Goal: Transaction & Acquisition: Purchase product/service

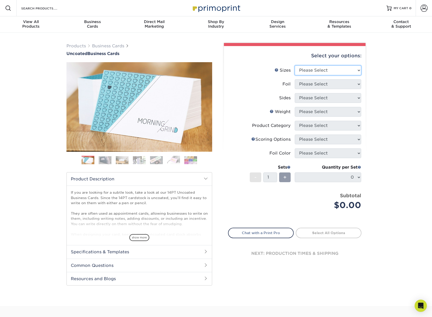
click at [321, 70] on select "Please Select 1.5" x 3.5" - Mini 1.75" x 3.5" - Mini 2" x 3.5" - Standard 2" x …" at bounding box center [328, 70] width 66 height 10
select select "2.00x3.50"
click at [295, 65] on select "Please Select 1.5" x 3.5" - Mini 1.75" x 3.5" - Mini 2" x 3.5" - Standard 2" x …" at bounding box center [328, 70] width 66 height 10
click at [331, 85] on select "Please Select Yes No" at bounding box center [328, 84] width 66 height 10
select select "0"
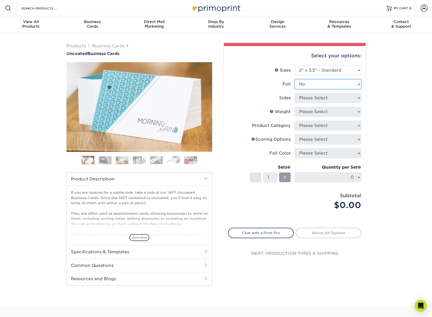
click at [295, 79] on select "Please Select Yes No" at bounding box center [328, 84] width 66 height 10
click at [326, 97] on select "Please Select Print Both Sides Print Front Only" at bounding box center [328, 98] width 66 height 10
select select "32d3c223-f82c-492b-b915-ba065a00862f"
click at [295, 93] on select "Please Select Print Both Sides Print Front Only" at bounding box center [328, 98] width 66 height 10
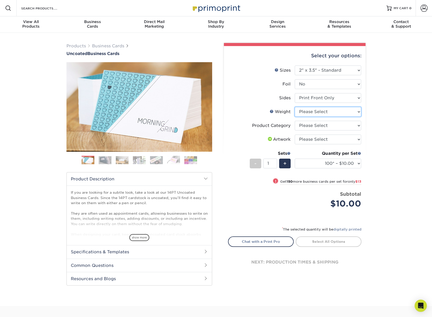
click at [356, 115] on select "Please Select 14PT Uncoated" at bounding box center [328, 112] width 66 height 10
select select "14PT Uncoated"
click at [295, 107] on select "Please Select 14PT Uncoated" at bounding box center [328, 112] width 66 height 10
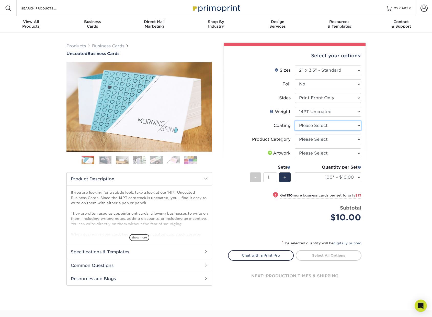
click at [336, 124] on select at bounding box center [328, 126] width 66 height 10
select select "3e7618de-abca-4bda-9f97-8b9129e913d8"
click at [295, 121] on select at bounding box center [328, 126] width 66 height 10
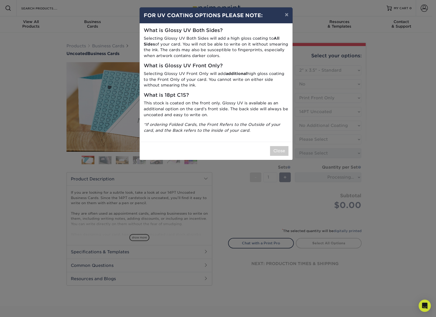
click at [239, 48] on p "Selecting Glossy UV Both Sides will add a high gloss coating to All Sides of yo…" at bounding box center [216, 47] width 145 height 23
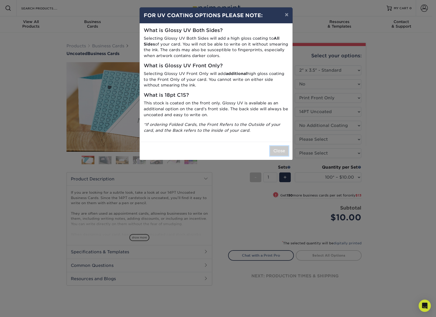
click at [280, 148] on button "Close" at bounding box center [279, 151] width 18 height 10
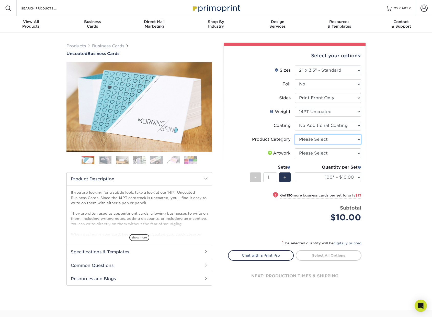
click at [335, 140] on select "Please Select Business Cards" at bounding box center [328, 139] width 66 height 10
select select "3b5148f1-0588-4f88-a218-97bcfdce65c1"
click at [295, 134] on select "Please Select Business Cards" at bounding box center [328, 139] width 66 height 10
click at [333, 150] on select "Please Select I will upload files I need a design - $100" at bounding box center [328, 153] width 66 height 10
select select "upload"
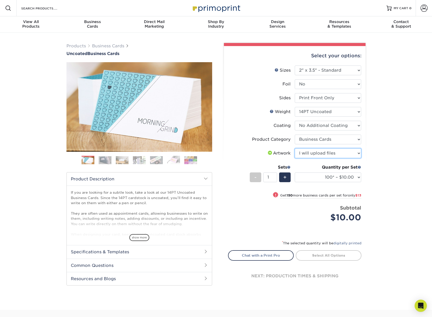
click at [295, 148] on select "Please Select I will upload files I need a design - $100" at bounding box center [328, 153] width 66 height 10
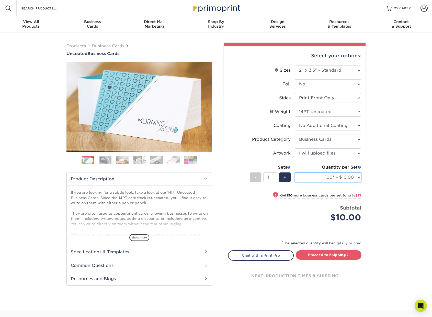
click at [353, 176] on select "100* – $10.00 250* – $23.00 500 – $46.00 1000 – $57.00 2500 – $122.00 5000 – $1…" at bounding box center [328, 177] width 66 height 10
select select "250* – $23.00"
click at [295, 172] on select "100* – $10.00 250* – $23.00 500 – $46.00 1000 – $57.00 2500 – $122.00 5000 – $1…" at bounding box center [328, 177] width 66 height 10
click at [337, 256] on link "Proceed to Shipping" at bounding box center [329, 254] width 66 height 9
type input "Set 1"
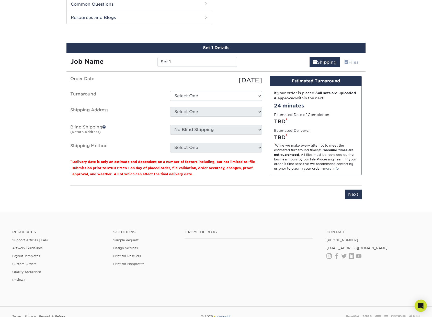
scroll to position [264, 0]
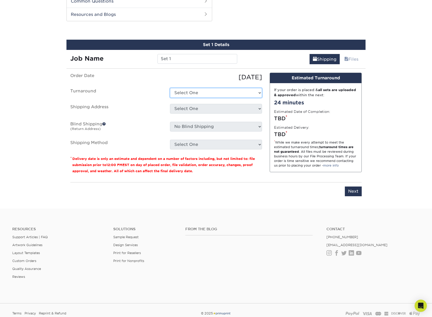
click at [221, 89] on select "Select One 2-4 Business Days 2 Day Next Business Day" at bounding box center [216, 93] width 92 height 10
select select "4f903afc-4230-4ef7-96eb-40c1838ecb6c"
click at [170, 88] on select "Select One 2-4 Business Days 2 Day Next Business Day" at bounding box center [216, 93] width 92 height 10
click at [217, 108] on select "Select One + Add New Address - Login" at bounding box center [216, 109] width 92 height 10
select select "newaddress"
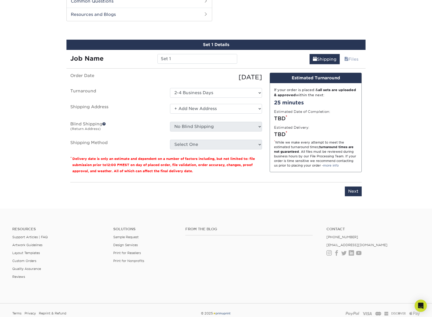
click at [170, 104] on select "Select One + Add New Address - Login" at bounding box center [216, 109] width 92 height 10
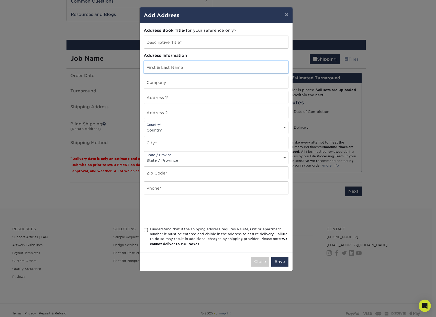
click at [192, 67] on input "text" at bounding box center [216, 67] width 144 height 13
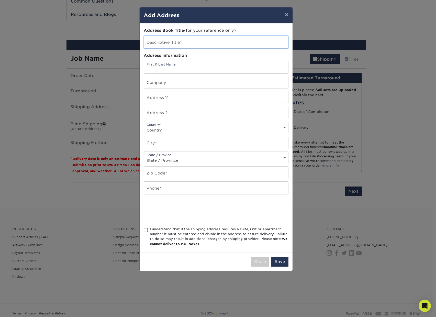
click at [189, 43] on input "text" at bounding box center [216, 42] width 144 height 13
type input "C"
type input "Cape Coral Police Dept"
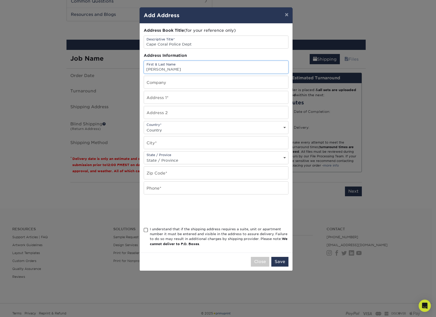
type input "Amy McGarry"
drag, startPoint x: 214, startPoint y: 49, endPoint x: 145, endPoint y: 40, distance: 69.0
click at [145, 40] on div "Address Book Title (for your reference only) Descriptive Title* Cape Coral Poli…" at bounding box center [216, 138] width 145 height 221
click at [190, 43] on input "Cape Coral Police Dept" at bounding box center [216, 42] width 144 height 13
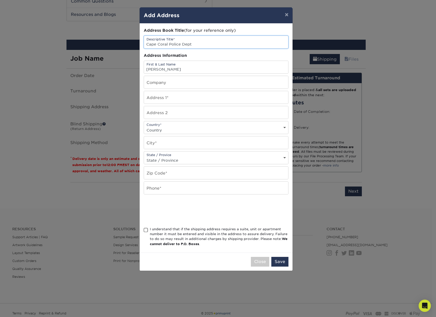
drag, startPoint x: 197, startPoint y: 44, endPoint x: 129, endPoint y: 44, distance: 68.5
click at [129, 44] on div "× Add Address Address Book Title (for your reference only) Descriptive Title* C…" at bounding box center [218, 158] width 436 height 317
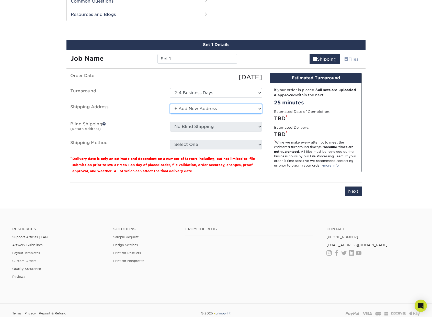
click at [214, 110] on select "Select One + Add New Address - Login" at bounding box center [216, 109] width 92 height 10
click at [170, 104] on select "Select One + Add New Address - Login" at bounding box center [216, 109] width 92 height 10
click at [201, 110] on select "Select One + Add New Address - Login" at bounding box center [216, 109] width 92 height 10
click at [170, 104] on select "Select One + Add New Address - Login" at bounding box center [216, 109] width 92 height 10
click at [201, 109] on select "Select One + Add New Address - Login" at bounding box center [216, 109] width 92 height 10
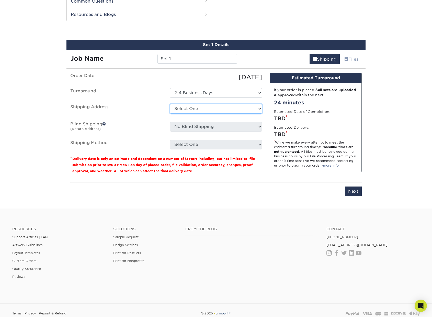
select select "newaddress"
click at [170, 104] on select "Select One + Add New Address - Login" at bounding box center [216, 109] width 92 height 10
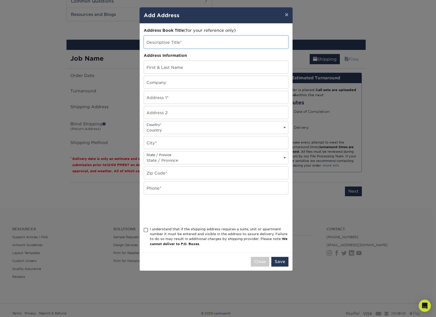
click at [179, 44] on input "text" at bounding box center [216, 42] width 144 height 13
paste input "Sara.joyce@wwof.com"
type input "Sara.joyce@wwof.com"
drag, startPoint x: 201, startPoint y: 45, endPoint x: 138, endPoint y: 43, distance: 62.9
click at [138, 43] on div "× Add Address Address Book Title (for your reference only) Descriptive Title* S…" at bounding box center [218, 158] width 436 height 317
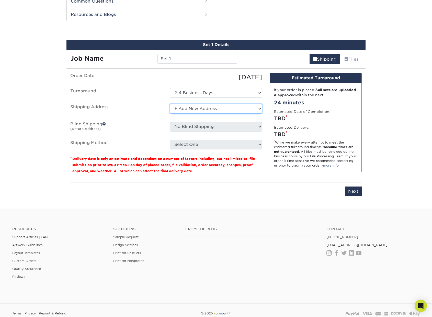
click at [201, 110] on select "Select One + Add New Address - Login" at bounding box center [216, 109] width 92 height 10
click at [170, 104] on select "Select One + Add New Address - Login" at bounding box center [216, 109] width 92 height 10
drag, startPoint x: 200, startPoint y: 107, endPoint x: 200, endPoint y: 112, distance: 5.4
click at [200, 107] on select "Select One + Add New Address - Login" at bounding box center [216, 109] width 92 height 10
click at [170, 113] on select "Select One + Add New Address - Login" at bounding box center [216, 109] width 92 height 10
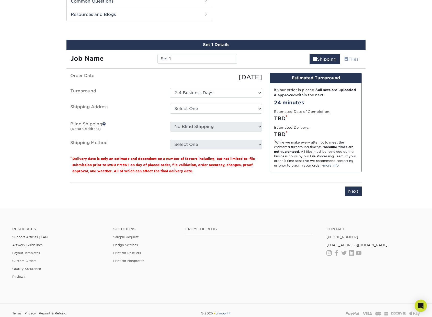
scroll to position [0, 0]
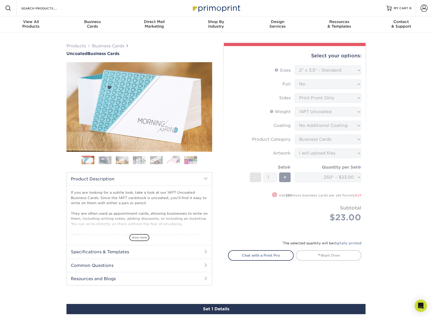
click at [317, 217] on form "Sizes Help Sizes Please Select 1.5" x 3.5" - Mini 1.75" x 3.5" - Mini 2" x 3.5"…" at bounding box center [294, 149] width 133 height 168
click at [329, 193] on form "Sizes Help Sizes Please Select 1.5" x 3.5" - Mini 1.75" x 3.5" - Mini 2" x 3.5"…" at bounding box center [294, 149] width 133 height 168
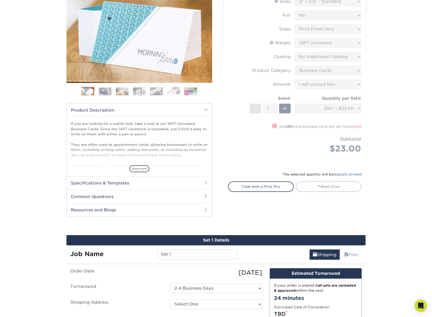
scroll to position [204, 0]
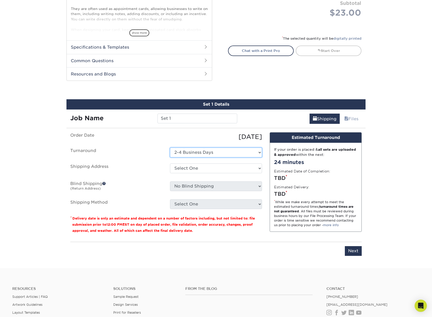
click at [210, 155] on select "Select One 2-4 Business Days 2 Day Next Business Day" at bounding box center [216, 152] width 92 height 10
click at [179, 149] on select "Select One 2-4 Business Days 2 Day Next Business Day" at bounding box center [216, 152] width 92 height 10
click at [196, 168] on select "Select One + Add New Address - Login" at bounding box center [216, 168] width 92 height 10
select select "newaddress"
click at [170, 163] on select "Select One + Add New Address - Login" at bounding box center [216, 168] width 92 height 10
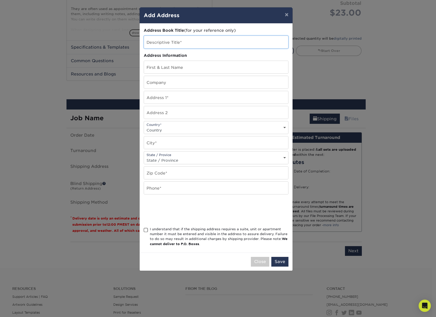
click at [189, 41] on input "text" at bounding box center [216, 42] width 144 height 13
type input "Cape Coral Police Dept"
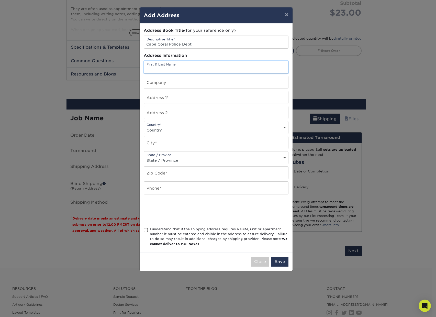
click at [178, 69] on input "text" at bounding box center [216, 67] width 144 height 13
type input "Amy McGarry"
click at [179, 83] on input "text" at bounding box center [216, 82] width 144 height 13
type input "C"
type input "Cape Coral Police Dept"
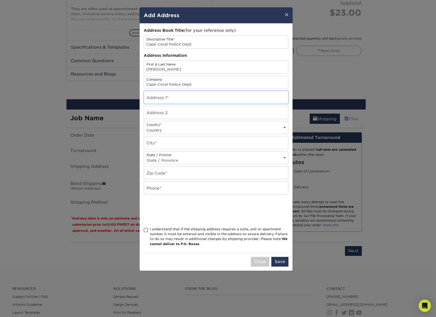
click at [196, 96] on input "text" at bounding box center [216, 97] width 144 height 13
type input "1100 Cultural Park Blvd"
click at [179, 143] on input "text" at bounding box center [216, 142] width 144 height 13
type input "Cape Coral"
click at [164, 154] on div "State / Provice State / Province Alabama Alaska Arizona Arkansas California Col…" at bounding box center [216, 157] width 145 height 13
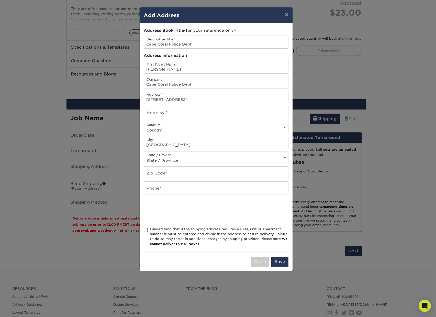
drag, startPoint x: 169, startPoint y: 159, endPoint x: 167, endPoint y: 157, distance: 3.5
click at [170, 159] on select "State / Province Alabama Alaska Arizona Arkansas California Colorado Connecticu…" at bounding box center [216, 159] width 144 height 7
select select "FL"
click at [144, 156] on select "State / Province Alabama Alaska Arizona Arkansas California Colorado Connecticu…" at bounding box center [216, 159] width 144 height 7
click at [169, 175] on input "text" at bounding box center [216, 172] width 144 height 13
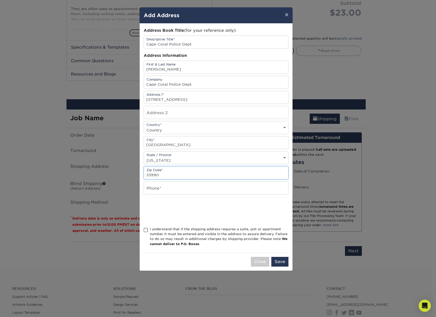
type input "33990"
click at [168, 186] on input "text" at bounding box center [216, 187] width 144 height 13
click at [164, 188] on input "text" at bounding box center [216, 187] width 144 height 13
type input "2392423386"
click at [142, 227] on div "Address Book Title (for your reference only) Descriptive Title* Cape Coral Poli…" at bounding box center [216, 138] width 153 height 229
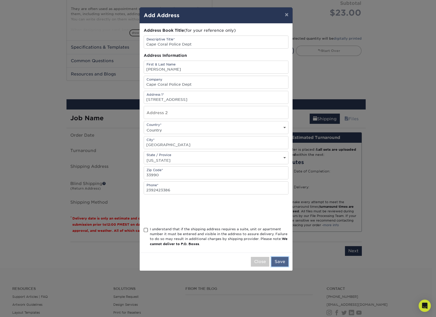
click at [274, 259] on button "Save" at bounding box center [279, 262] width 17 height 10
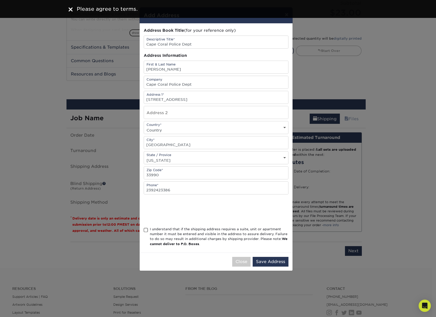
click at [144, 229] on span at bounding box center [146, 229] width 4 height 5
click at [0, 0] on input "I understand that if the shipping address requires a suite, unit or apartment n…" at bounding box center [0, 0] width 0 height 0
click at [272, 261] on button "Save Address" at bounding box center [270, 262] width 36 height 10
click at [258, 125] on div "Country* Country United States Canada ----------------------------- Afghanistan…" at bounding box center [216, 127] width 145 height 13
drag, startPoint x: 257, startPoint y: 129, endPoint x: 261, endPoint y: 128, distance: 3.4
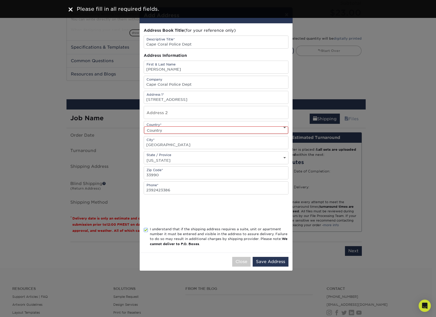
click at [257, 129] on select "Country United States Canada ----------------------------- Afghanistan Albania …" at bounding box center [216, 129] width 144 height 7
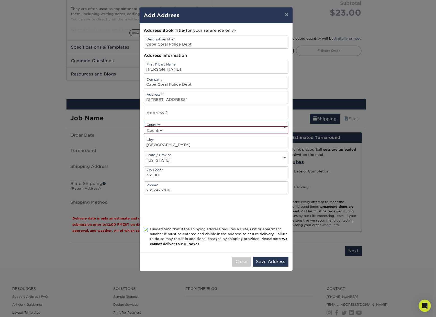
select select "US"
click at [144, 126] on select "Country United States Canada ----------------------------- Afghanistan Albania …" at bounding box center [216, 129] width 144 height 7
click at [273, 260] on button "Save Address" at bounding box center [270, 262] width 36 height 10
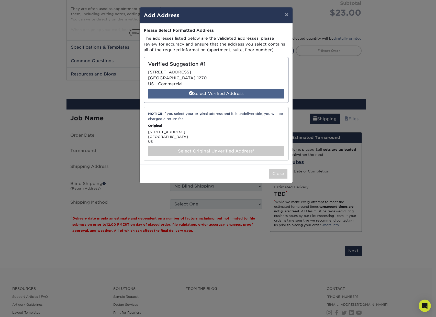
click at [236, 94] on div "Select Verified Address" at bounding box center [216, 94] width 136 height 10
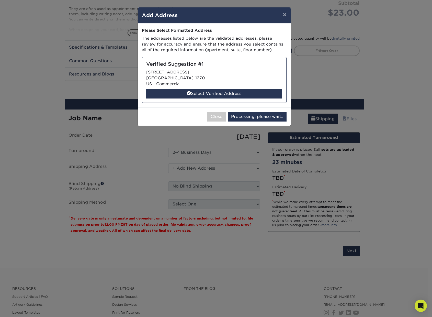
select select "286795"
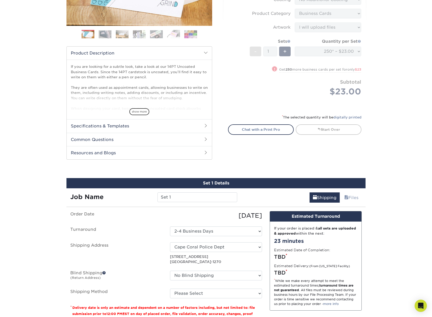
scroll to position [179, 0]
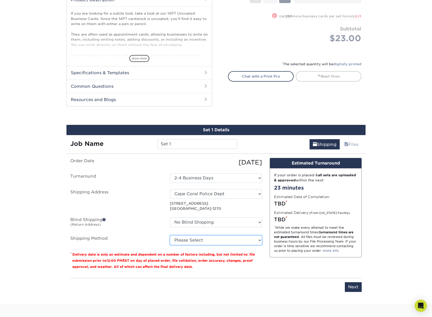
click at [220, 241] on select "Please Select Ground Shipping (+$7.84) 3 Day Shipping Service (+$15.36) 2 Day A…" at bounding box center [216, 240] width 92 height 10
select select "03"
click at [170, 235] on select "Please Select Ground Shipping (+$7.84) 3 Day Shipping Service (+$15.36) 2 Day A…" at bounding box center [216, 240] width 92 height 10
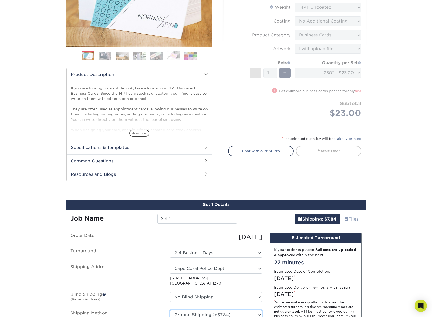
scroll to position [230, 0]
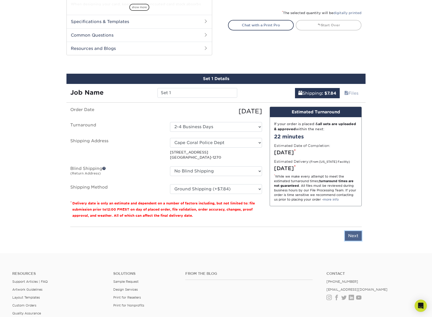
click at [354, 237] on input "Next" at bounding box center [353, 236] width 17 height 10
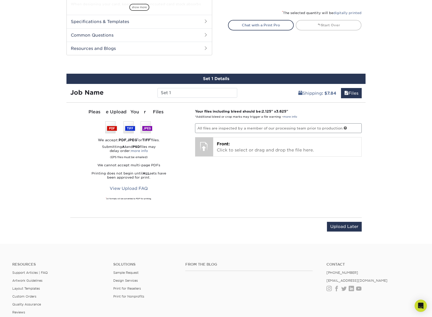
click at [278, 125] on p "All files are inspected by a member of our processing team prior to production." at bounding box center [278, 128] width 167 height 10
click at [278, 126] on p "All files are inspected by a member of our processing team prior to production." at bounding box center [278, 128] width 167 height 10
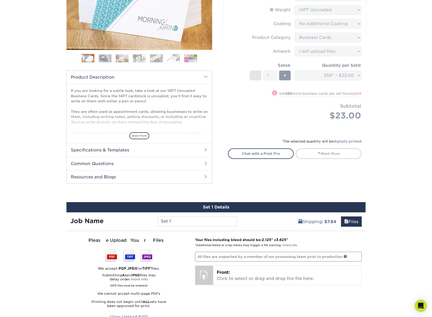
scroll to position [26, 0]
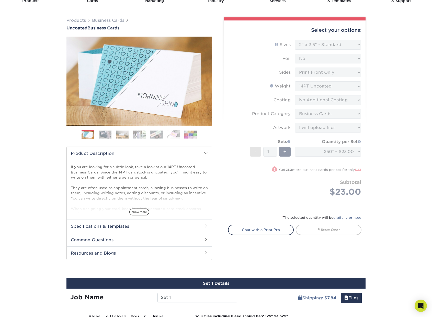
click at [356, 201] on form "Sizes Help Sizes Please Select 1.5" x 3.5" - Mini 1.75" x 3.5" - Mini 2" x 3.5"…" at bounding box center [294, 124] width 133 height 168
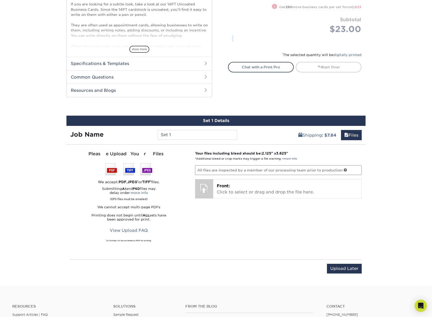
scroll to position [204, 0]
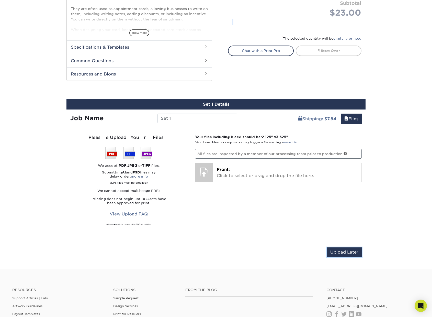
click at [350, 254] on input "Upload Later" at bounding box center [344, 252] width 35 height 10
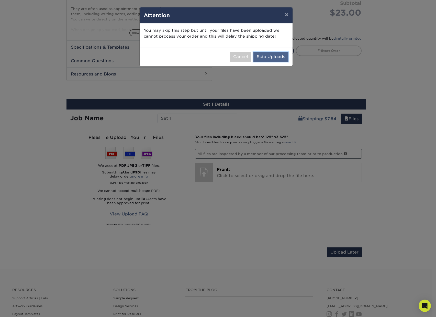
click at [273, 58] on button "Skip Uploads" at bounding box center [270, 57] width 35 height 10
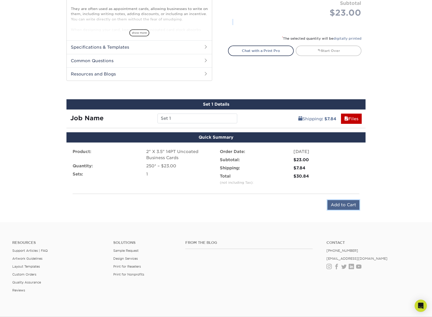
click at [348, 205] on input "Add to Cart" at bounding box center [343, 205] width 32 height 10
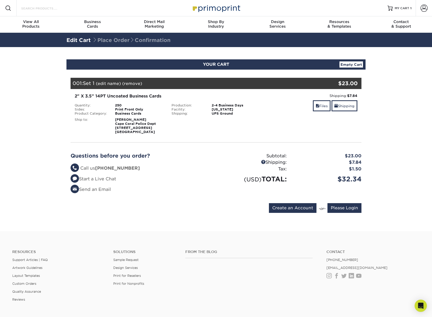
click at [29, 8] on input "Search Products" at bounding box center [46, 8] width 50 height 6
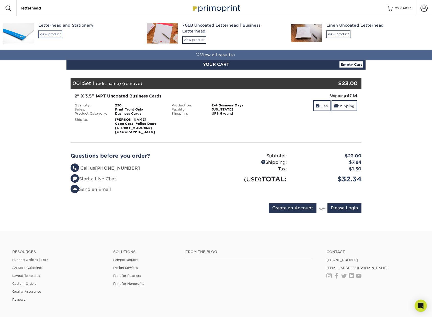
type input "letterhead"
click at [54, 34] on div "view product" at bounding box center [50, 34] width 24 height 8
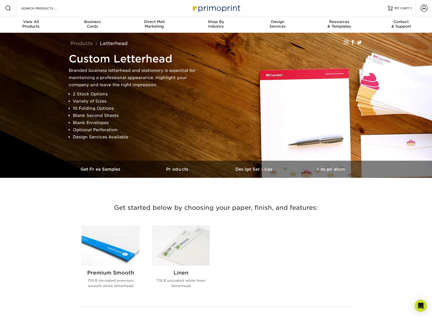
click at [121, 251] on img at bounding box center [111, 245] width 58 height 40
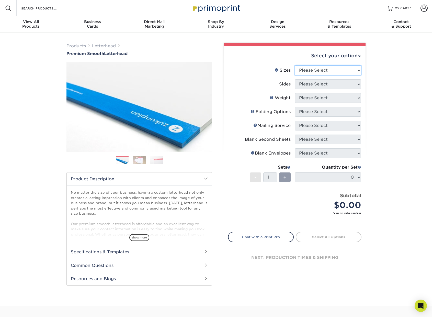
click at [337, 72] on select "Please Select 5.5" x 8.5" 8.5" x 11" 8.5" x 14" 11" x 17"" at bounding box center [328, 70] width 66 height 10
select select "8.50x11.00"
click at [295, 65] on select "Please Select 5.5" x 8.5" 8.5" x 11" 8.5" x 14" 11" x 17"" at bounding box center [328, 70] width 66 height 10
drag, startPoint x: 324, startPoint y: 86, endPoint x: 324, endPoint y: 83, distance: 2.9
click at [324, 83] on select "Please Select Print Both Sides Print Front Only" at bounding box center [328, 84] width 66 height 10
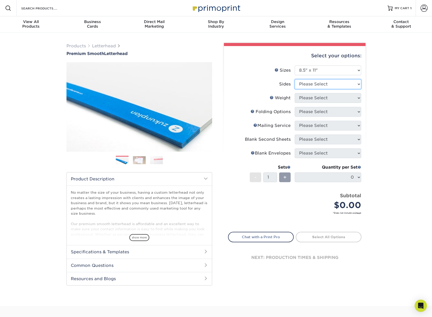
select select "32d3c223-f82c-492b-b915-ba065a00862f"
click at [295, 79] on select "Please Select Print Both Sides Print Front Only" at bounding box center [328, 84] width 66 height 10
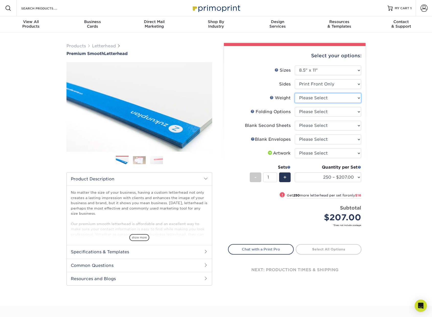
click at [327, 102] on select "Please Select 70LB" at bounding box center [328, 98] width 66 height 10
select select "70LB"
click at [295, 93] on select "Please Select 70LB" at bounding box center [328, 98] width 66 height 10
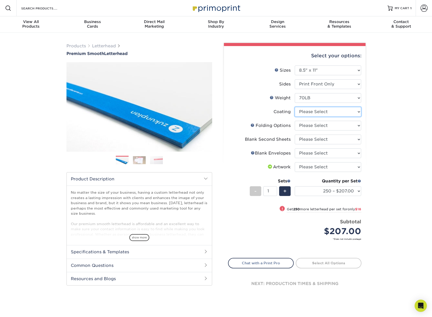
click at [327, 113] on select at bounding box center [328, 112] width 66 height 10
select select "3e7618de-abca-4bda-9f97-8b9129e913d8"
click at [295, 107] on select at bounding box center [328, 112] width 66 height 10
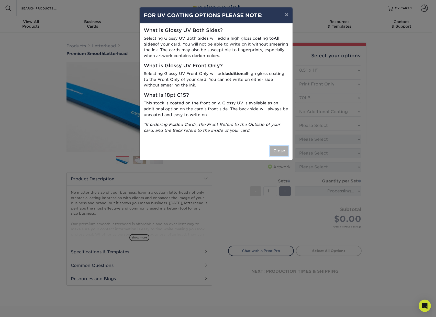
click at [280, 152] on button "Close" at bounding box center [279, 151] width 18 height 10
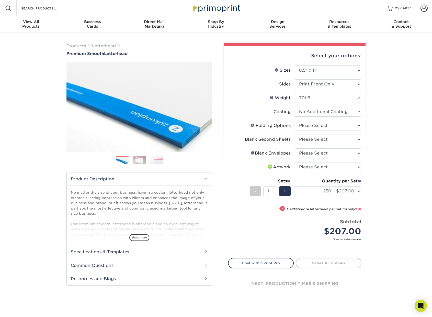
click at [326, 127] on form "Sizes Help Sizes Please Select 5.5" x 8.5" 8.5" x 11" 8.5" x 14" 11" x 17" Side…" at bounding box center [294, 158] width 133 height 186
click at [326, 127] on select "Please Select FLAT - No Folding Accordion Fold Half-Fold (Vertical) Half-Fold (…" at bounding box center [328, 126] width 66 height 10
select select "9b1d5825-34d1-4721-9874-ed79abb003d7"
click at [295, 121] on select "Please Select FLAT - No Folding Accordion Fold Half-Fold (Vertical) Half-Fold (…" at bounding box center [328, 126] width 66 height 10
click at [334, 139] on select "Please Select No second blank sheets Yes 250 blank sheets Yes 500 blank sheets …" at bounding box center [328, 139] width 66 height 10
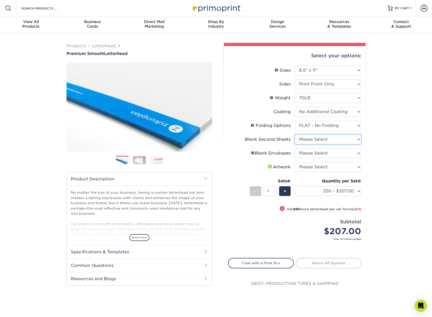
select select "80c01c16-d127-4b18-b8f3-2c0f873fa65b"
click at [295, 134] on select "Please Select No second blank sheets Yes 250 blank sheets Yes 500 blank sheets …" at bounding box center [328, 139] width 66 height 10
click at [339, 154] on select "Please Select No Blank Envelopes Yes 250 Envelopes NO 10 Yes 500 Envelopes NO 1…" at bounding box center [328, 153] width 66 height 10
click at [295, 148] on select "Please Select No Blank Envelopes Yes 250 Envelopes NO 10 Yes 500 Envelopes NO 1…" at bounding box center [328, 153] width 66 height 10
click at [330, 153] on select "Please Select No Blank Envelopes Yes 250 Envelopes NO 10 Yes 500 Envelopes NO 1…" at bounding box center [328, 153] width 66 height 10
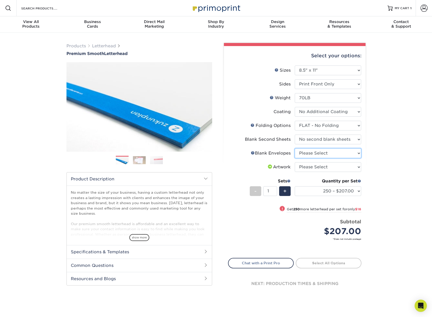
click at [295, 148] on select "Please Select No Blank Envelopes Yes 250 Envelopes NO 10 Yes 500 Envelopes NO 1…" at bounding box center [328, 153] width 66 height 10
click at [332, 154] on select "Please Select No Blank Envelopes Yes 250 Envelopes NO 10 Yes 500 Envelopes NO 1…" at bounding box center [328, 153] width 66 height 10
select select "9f137334-7cf0-4a73-8a74-a4df662606ea"
click at [295, 148] on select "Please Select No Blank Envelopes Yes 250 Envelopes NO 10 Yes 500 Envelopes NO 1…" at bounding box center [328, 153] width 66 height 10
click at [334, 169] on select "Please Select I will upload files I need a design - $75" at bounding box center [328, 167] width 66 height 10
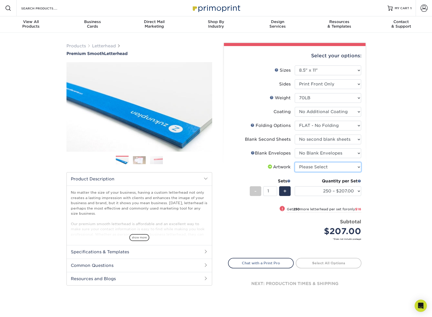
select select "upload"
click at [295, 162] on select "Please Select I will upload files I need a design - $75" at bounding box center [328, 167] width 66 height 10
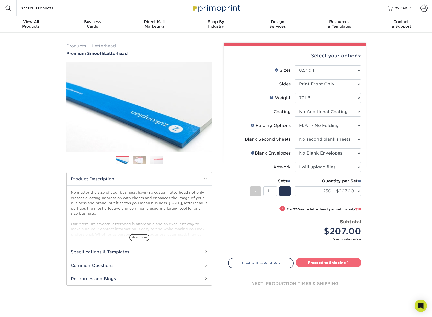
click at [326, 264] on link "Proceed to Shipping" at bounding box center [329, 262] width 66 height 9
type input "Set 1"
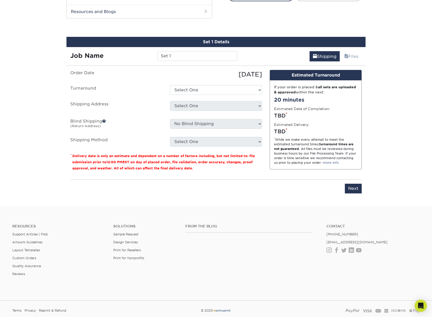
scroll to position [272, 0]
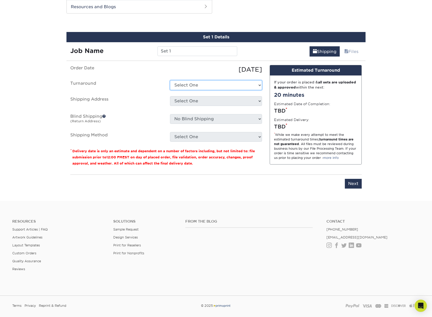
click at [204, 87] on select "Select One 2-4 Business Days 2 Day Next Business Day" at bounding box center [216, 85] width 92 height 10
select select "24ab73a5-8060-4506-a713-1aad4863813b"
click at [170, 80] on select "Select One 2-4 Business Days 2 Day Next Business Day" at bounding box center [216, 85] width 92 height 10
click at [207, 102] on select "Select One Cape Coral Police Dept + Add New Address - Login" at bounding box center [216, 101] width 92 height 10
select select "286795"
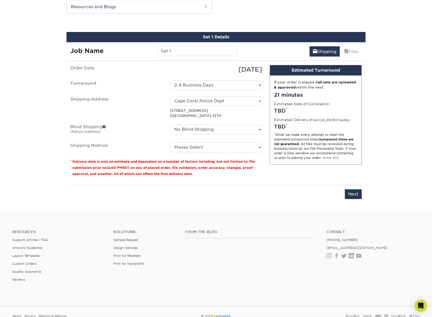
click at [233, 153] on fieldset "Order Date 10/08/2025 Turnaround Select One 2-4 Business Days 2 Day Next Busine…" at bounding box center [166, 111] width 192 height 93
click at [233, 149] on select "Please Select Ground Shipping (+$12.72) 3 Day Shipping Service (+$13.12) 2 Day …" at bounding box center [216, 147] width 92 height 10
select select "03"
click at [170, 142] on select "Please Select Ground Shipping (+$12.72) 3 Day Shipping Service (+$13.12) 2 Day …" at bounding box center [216, 147] width 92 height 10
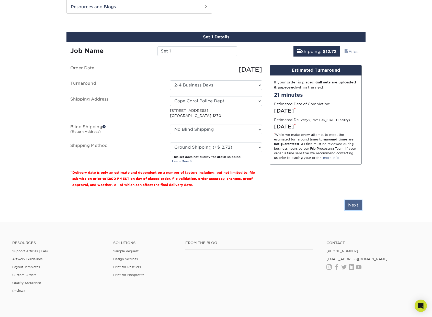
click at [355, 206] on input "Next" at bounding box center [353, 205] width 17 height 10
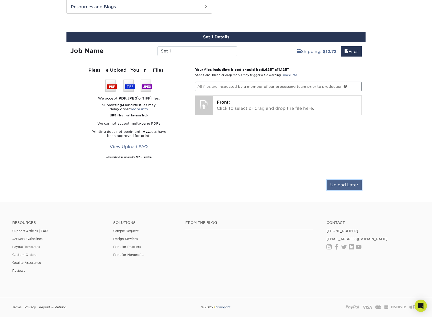
click at [340, 186] on input "Upload Later" at bounding box center [344, 185] width 35 height 10
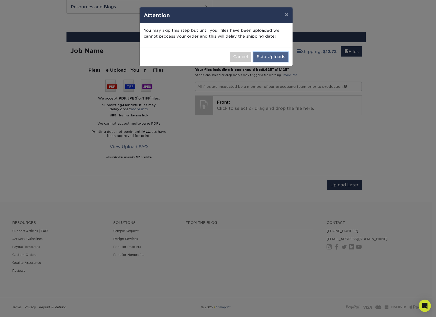
click at [267, 56] on button "Skip Uploads" at bounding box center [270, 57] width 35 height 10
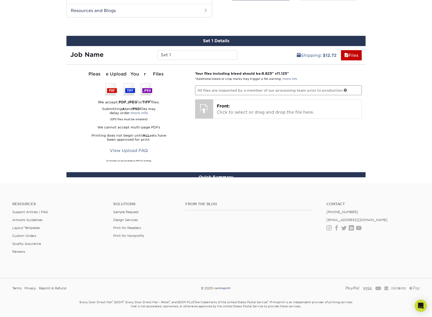
scroll to position [259, 0]
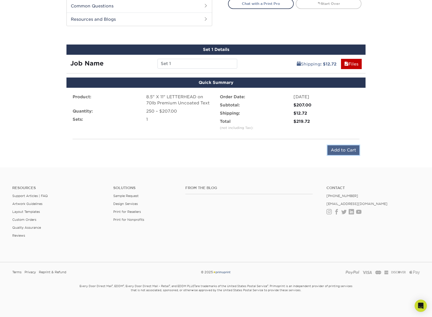
click at [345, 148] on input "Add to Cart" at bounding box center [343, 150] width 32 height 10
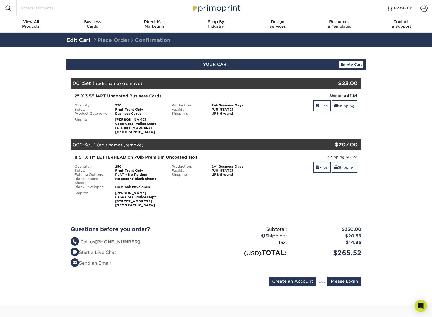
click at [36, 8] on input "Search Products" at bounding box center [46, 8] width 50 height 6
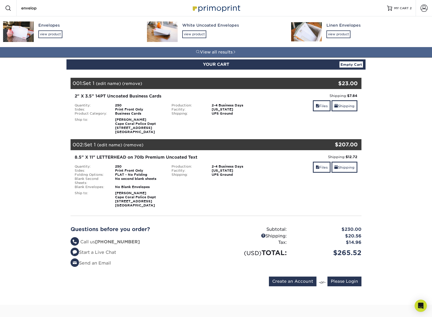
type input "envelop"
click at [60, 32] on div "view product" at bounding box center [50, 34] width 24 height 8
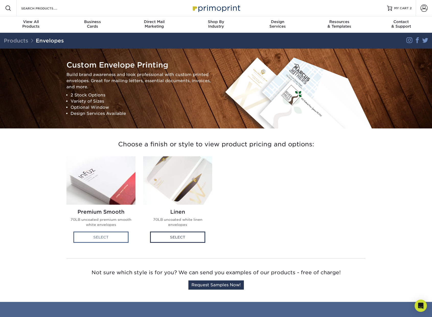
click at [101, 240] on div "Select" at bounding box center [100, 236] width 55 height 11
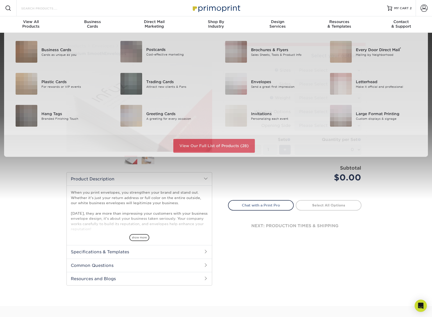
click at [38, 7] on input "Search Products" at bounding box center [46, 8] width 50 height 6
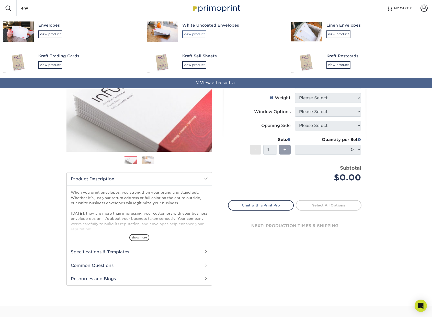
type input "env"
click at [203, 35] on div "view product" at bounding box center [194, 34] width 24 height 8
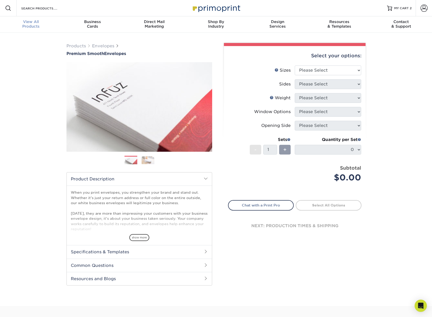
click at [31, 26] on div "View All Products" at bounding box center [31, 23] width 62 height 9
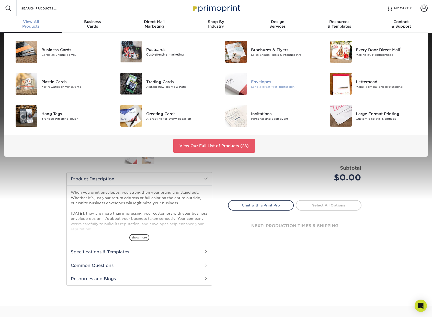
click at [261, 85] on div "Send a great first impression" at bounding box center [284, 86] width 66 height 4
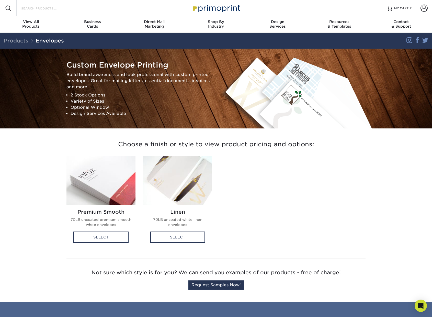
click at [68, 10] on input "Search Products" at bounding box center [46, 8] width 50 height 6
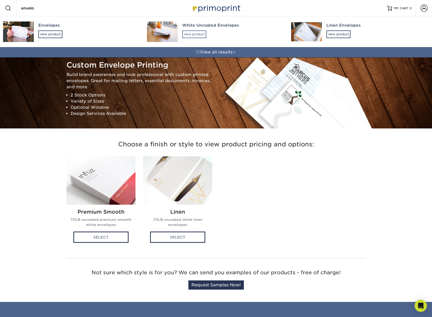
type input "envelo"
click at [197, 33] on div "view product" at bounding box center [194, 34] width 24 height 8
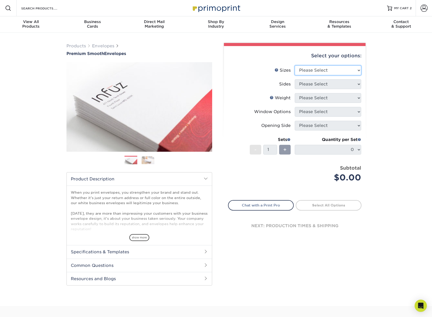
click at [341, 68] on select "Please Select 8.875" x 3.875" 4.125" x 9.5" 5.25" x 7.25" 9" x 12"" at bounding box center [328, 70] width 66 height 10
select select "4.12x9.50"
click at [295, 65] on select "Please Select 8.875" x 3.875" 4.125" x 9.5" 5.25" x 7.25" 9" x 12"" at bounding box center [328, 70] width 66 height 10
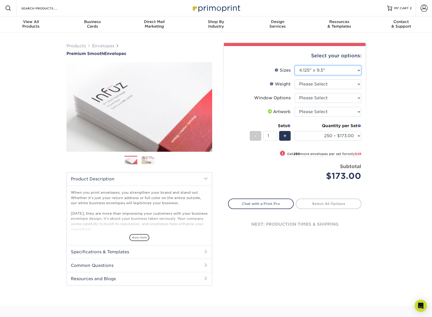
click at [341, 68] on select "Please Select 8.875" x 3.875" 4.125" x 9.5" 5.25" x 7.25" 9" x 12"" at bounding box center [328, 70] width 66 height 10
click at [344, 85] on select "Please Select 70LB" at bounding box center [328, 84] width 66 height 10
select select "70LB"
click at [295, 79] on select "Please Select 70LB" at bounding box center [328, 84] width 66 height 10
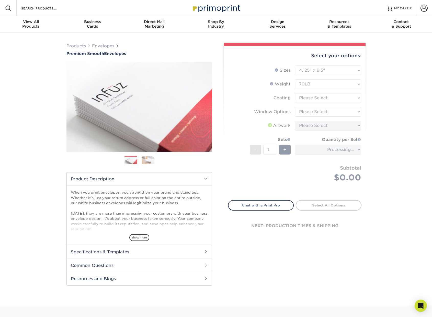
click at [340, 99] on form "Sizes Help Sizes Please Select 8.875" x 3.875" 4.125" x 9.5" 5.25" x 7.25" 9" x…" at bounding box center [294, 129] width 133 height 129
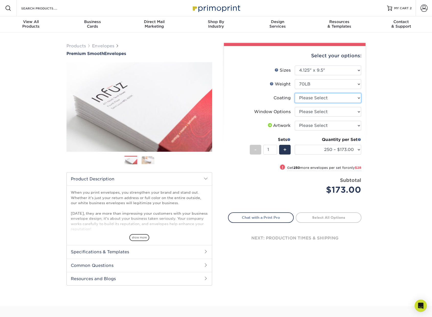
click at [340, 100] on select at bounding box center [328, 98] width 66 height 10
select select "3e7618de-abca-4bda-9f97-8b9129e913d8"
click at [295, 93] on select at bounding box center [328, 98] width 66 height 10
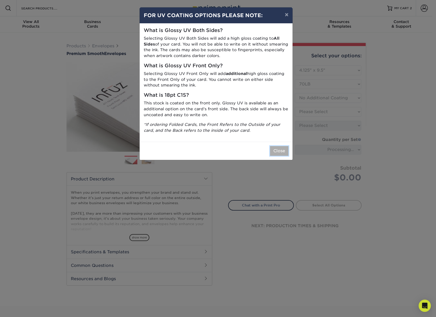
click at [283, 151] on button "Close" at bounding box center [279, 151] width 18 height 10
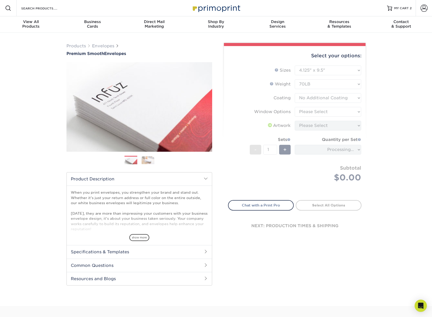
click at [336, 111] on form "Sizes Help Sizes Please Select 8.875" x 3.875" 4.125" x 9.5" 5.25" x 7.25" 9" x…" at bounding box center [294, 129] width 133 height 129
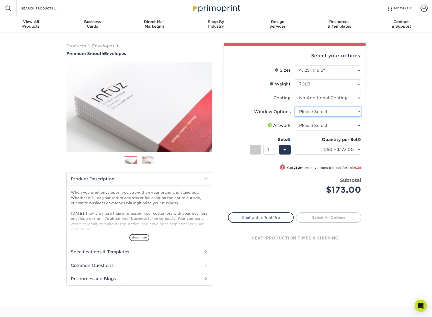
click at [338, 111] on select "Please Select No Window Window (Left Side)" at bounding box center [328, 112] width 66 height 10
select select "1f9e9f9f-4237-4243-ba79-49052844f6e6"
click at [295, 107] on select "Please Select No Window Window (Left Side)" at bounding box center [328, 112] width 66 height 10
click at [342, 125] on select "Please Select I will upload files I need a design - $50" at bounding box center [328, 126] width 66 height 10
select select "upload"
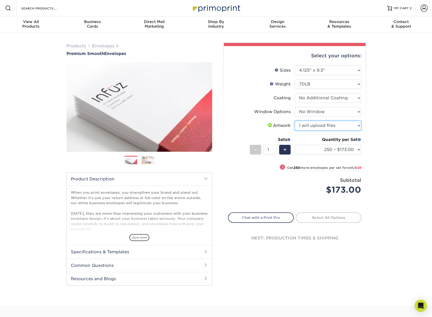
click at [295, 121] on select "Please Select I will upload files I need a design - $50" at bounding box center [328, 126] width 66 height 10
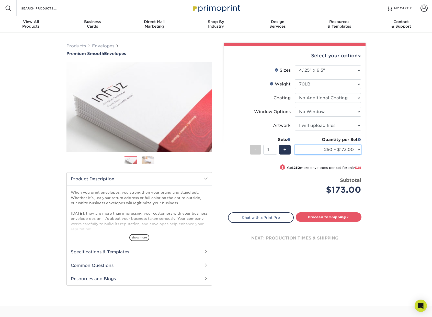
click at [353, 151] on select "250 – $173.00 500 – $201.00 1000 – $251.00 2500 – $388.00 5000 – $566.00 10000 …" at bounding box center [328, 150] width 66 height 10
select select "500 – $201.00"
click at [295, 145] on select "250 – $173.00 500 – $201.00 1000 – $251.00 2500 – $388.00 5000 – $566.00 10000 …" at bounding box center [328, 150] width 66 height 10
click at [330, 217] on link "Proceed to Shipping" at bounding box center [329, 216] width 66 height 9
type input "Set 1"
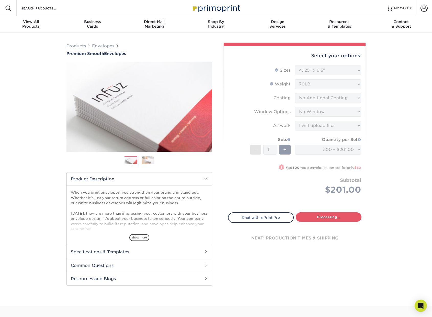
select select "4cc0b264-8e5e-46e8-b1e4-b43ac7dd20da"
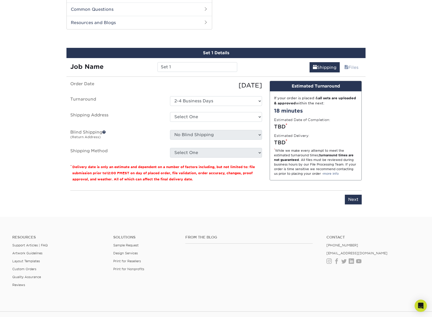
scroll to position [260, 0]
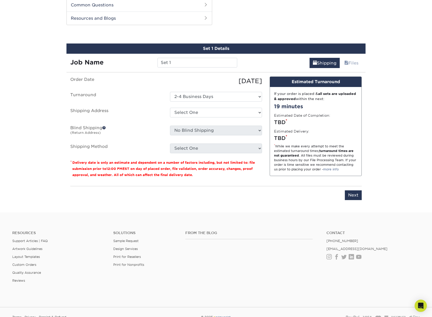
click at [222, 155] on fieldset "Order Date 10/08/2025 Turnaround Select One 2-4 Business Days Shipping Address …" at bounding box center [166, 117] width 192 height 83
click at [224, 112] on select "Select One Cape Coral Police Dept + Add New Address - Login" at bounding box center [216, 113] width 92 height 10
select select "286795"
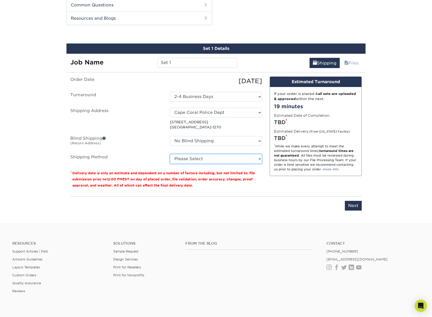
click at [213, 163] on select "Please Select Ground Shipping (+$17.33) 3 Day Shipping Service (+$21.10) 2 Day …" at bounding box center [216, 159] width 92 height 10
select select "03"
click at [170, 154] on select "Please Select Ground Shipping (+$17.33) 3 Day Shipping Service (+$21.10) 2 Day …" at bounding box center [216, 159] width 92 height 10
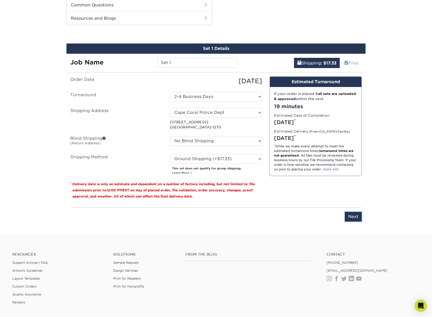
click at [353, 214] on input "Next" at bounding box center [353, 217] width 17 height 10
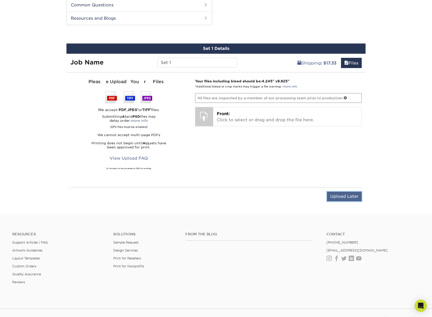
click at [348, 196] on input "Upload Later" at bounding box center [344, 196] width 35 height 10
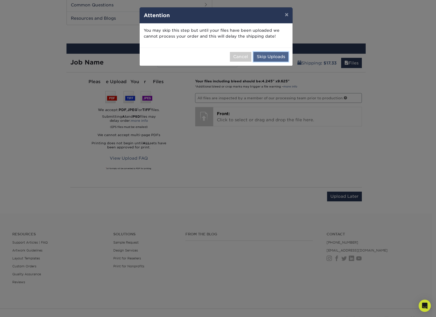
click at [263, 56] on button "Skip Uploads" at bounding box center [270, 57] width 35 height 10
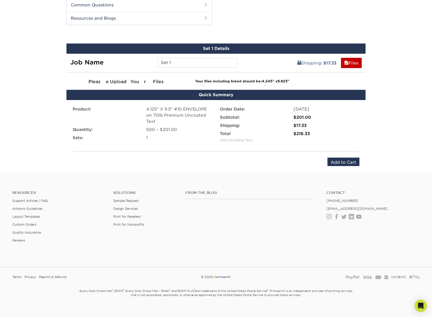
scroll to position [259, 0]
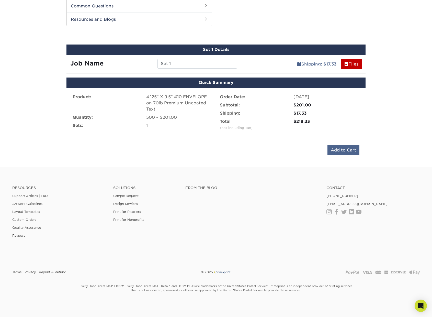
drag, startPoint x: 347, startPoint y: 141, endPoint x: 343, endPoint y: 150, distance: 9.5
click at [347, 141] on div "Product: 4.125" X 9.5" #10 ENVELOPE on 70lb Premium Uncoated Text Quantity: 500…" at bounding box center [215, 124] width 299 height 73
click at [343, 150] on input "Add to Cart" at bounding box center [343, 150] width 32 height 10
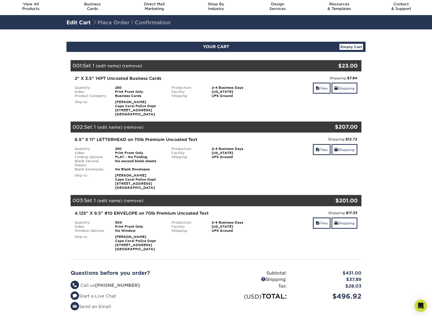
scroll to position [26, 0]
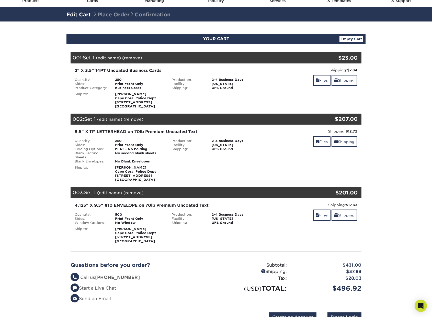
click at [137, 193] on link "(remove)" at bounding box center [133, 192] width 20 height 5
click at [227, 191] on link "Yes" at bounding box center [227, 192] width 7 height 5
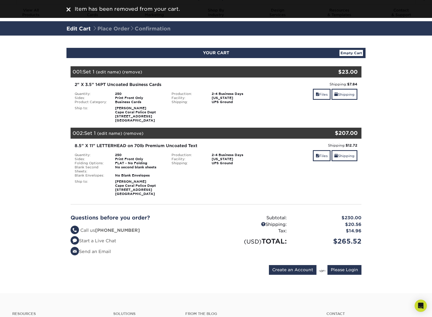
scroll to position [0, 0]
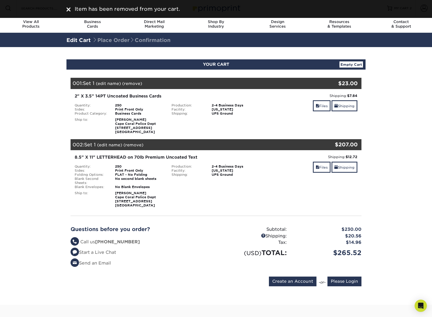
click at [110, 155] on div "8.5" X 11" LETTERHEAD on 70lb Premium Uncoated Text" at bounding box center [168, 157] width 186 height 6
click at [79, 144] on div "002: Set 1 (edit name) (remove) Are you sure you want to remove this product ? …" at bounding box center [192, 144] width 242 height 11
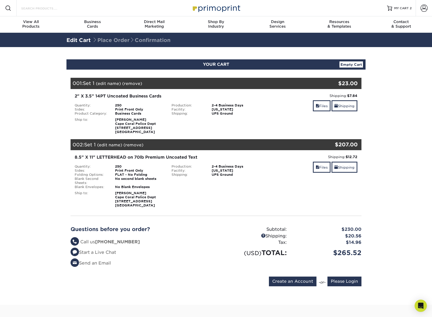
click at [39, 11] on input "Search Products" at bounding box center [46, 8] width 50 height 6
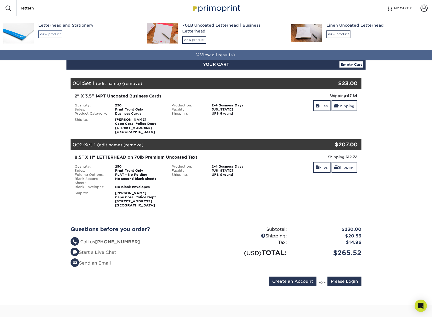
type input "letterh"
click at [52, 37] on div "view product" at bounding box center [50, 34] width 24 height 8
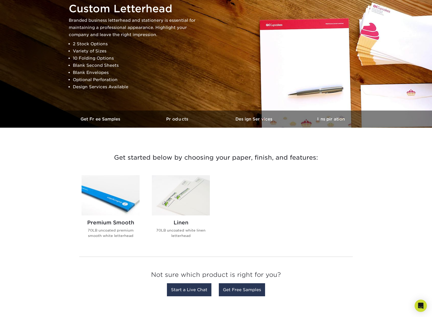
scroll to position [51, 0]
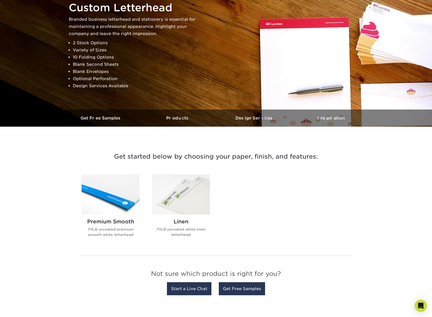
click at [100, 208] on img at bounding box center [111, 194] width 58 height 40
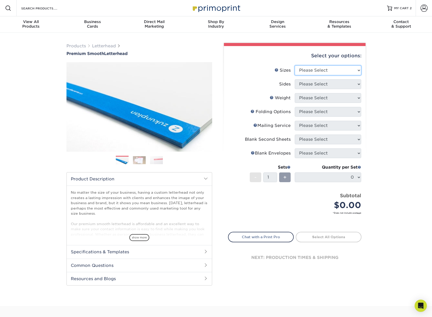
click at [329, 65] on select "Please Select 5.5" x 8.5" 8.5" x 11" 8.5" x 14" 11" x 17"" at bounding box center [328, 70] width 66 height 10
select select "8.50x11.00"
click at [295, 65] on select "Please Select 5.5" x 8.5" 8.5" x 11" 8.5" x 14" 11" x 17"" at bounding box center [328, 70] width 66 height 10
click at [325, 84] on select "Please Select Print Both Sides Print Front Only" at bounding box center [328, 84] width 66 height 10
select select "32d3c223-f82c-492b-b915-ba065a00862f"
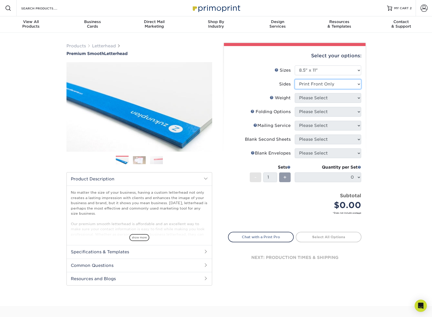
click at [295, 79] on select "Please Select Print Both Sides Print Front Only" at bounding box center [328, 84] width 66 height 10
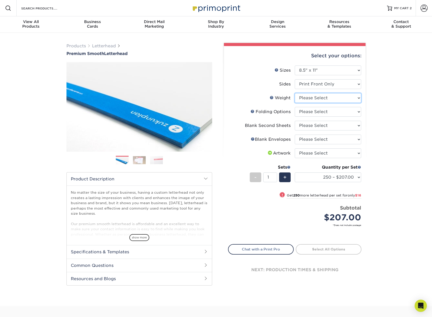
click at [355, 99] on select "Please Select 70LB" at bounding box center [328, 98] width 66 height 10
select select "70LB"
click at [295, 93] on select "Please Select 70LB" at bounding box center [328, 98] width 66 height 10
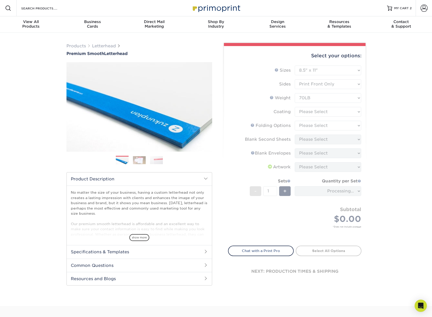
click at [343, 113] on form "Sizes Help Sizes Please Select 5.5" x 8.5" 8.5" x 11" 8.5" x 14" 11" x 17" Side…" at bounding box center [294, 152] width 133 height 174
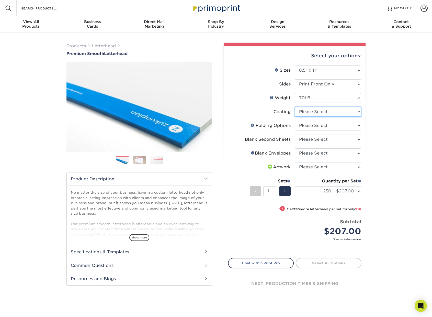
click at [351, 112] on select at bounding box center [328, 112] width 66 height 10
select select "3e7618de-abca-4bda-9f97-8b9129e913d8"
click at [295, 107] on select at bounding box center [328, 112] width 66 height 10
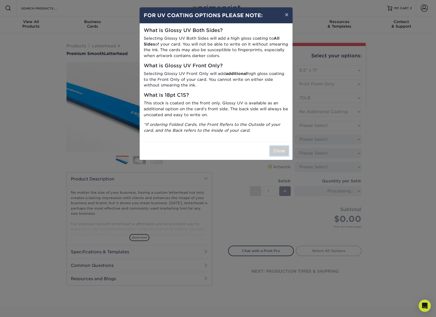
click at [286, 147] on button "Close" at bounding box center [279, 151] width 18 height 10
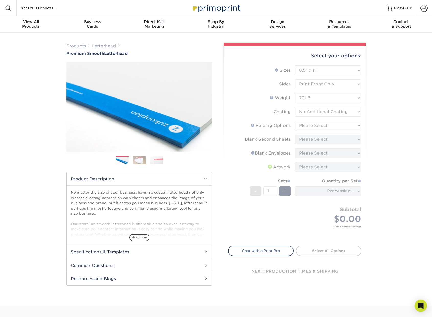
click at [326, 127] on form "Sizes Help Sizes Please Select 5.5" x 8.5" 8.5" x 11" 8.5" x 14" 11" x 17" Side…" at bounding box center [294, 152] width 133 height 174
click at [330, 125] on form "Sizes Help Sizes Please Select 5.5" x 8.5" 8.5" x 11" 8.5" x 14" 11" x 17" Side…" at bounding box center [294, 152] width 133 height 174
click at [329, 125] on form "Sizes Help Sizes Please Select 5.5" x 8.5" 8.5" x 11" 8.5" x 14" 11" x 17" Side…" at bounding box center [294, 152] width 133 height 174
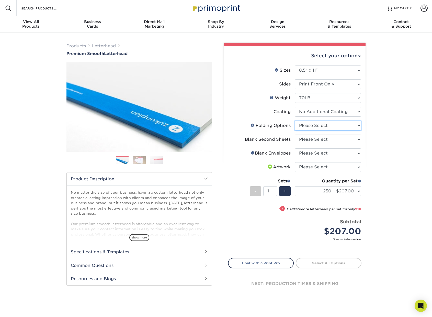
click at [353, 125] on select "Please Select FLAT - No Folding Accordion Fold Half-Fold (Vertical) Half-Fold (…" at bounding box center [328, 126] width 66 height 10
select select "9b1d5825-34d1-4721-9874-ed79abb003d7"
click at [295, 121] on select "Please Select FLAT - No Folding Accordion Fold Half-Fold (Vertical) Half-Fold (…" at bounding box center [328, 126] width 66 height 10
click at [325, 137] on select "Please Select No second blank sheets Yes 250 blank sheets Yes 500 blank sheets …" at bounding box center [328, 139] width 66 height 10
select select "80c01c16-d127-4b18-b8f3-2c0f873fa65b"
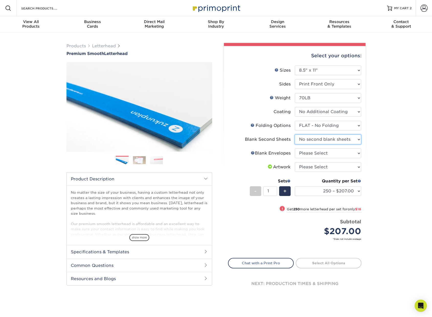
click at [295, 134] on select "Please Select No second blank sheets Yes 250 blank sheets Yes 500 blank sheets …" at bounding box center [328, 139] width 66 height 10
click at [323, 154] on select "Please Select No Blank Envelopes Yes 250 Envelopes NO 10 Yes 500 Envelopes NO 1…" at bounding box center [328, 153] width 66 height 10
select select "9f137334-7cf0-4a73-8a74-a4df662606ea"
click at [295, 148] on select "Please Select No Blank Envelopes Yes 250 Envelopes NO 10 Yes 500 Envelopes NO 1…" at bounding box center [328, 153] width 66 height 10
click at [332, 167] on select "Please Select I will upload files I need a design - $75" at bounding box center [328, 167] width 66 height 10
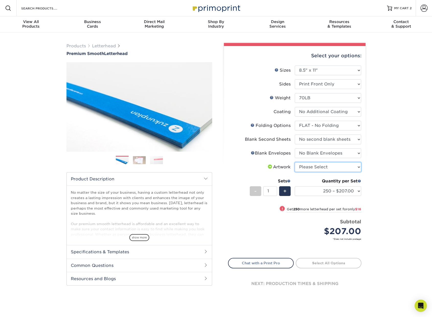
select select "upload"
click at [295, 162] on select "Please Select I will upload files I need a design - $75" at bounding box center [328, 167] width 66 height 10
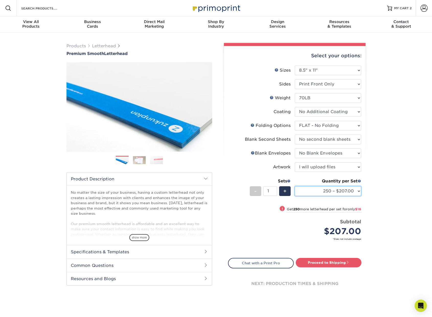
click at [338, 191] on select "250 – $207.00 500 – $223.00 1000 – $254.00 2500 – $385.00 5000 – $515.00 10000 …" at bounding box center [328, 191] width 66 height 10
select select "1000 – $254.00"
click at [295, 186] on select "250 – $207.00 500 – $223.00 1000 – $254.00 2500 – $385.00 5000 – $515.00 10000 …" at bounding box center [328, 191] width 66 height 10
click at [330, 264] on link "Proceed to Shipping" at bounding box center [329, 262] width 66 height 9
type input "Set 1"
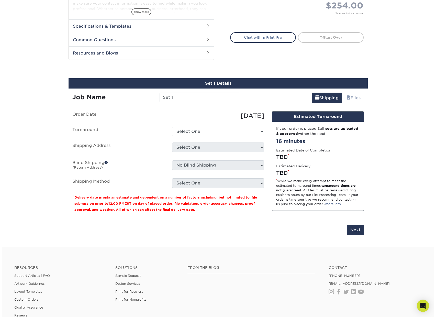
scroll to position [272, 0]
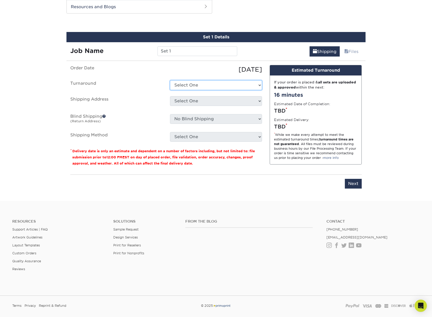
click at [236, 84] on select "Select One 2-4 Business Days 2 Day Next Business Day" at bounding box center [216, 85] width 92 height 10
select select "b37ecc39-5049-44e9-8a1a-745ffa1d0bd3"
click at [170, 80] on select "Select One 2-4 Business Days 2 Day Next Business Day" at bounding box center [216, 85] width 92 height 10
click at [223, 98] on select "Select One Cape Coral Police Dept + Add New Address - Login" at bounding box center [216, 101] width 92 height 10
select select "286795"
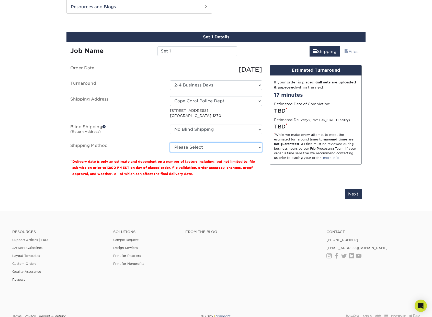
click at [235, 150] on select "Please Select Ground Shipping (+$14.96) 3 Day Shipping Service (+$16.15) 2 Day …" at bounding box center [216, 147] width 92 height 10
select select "03"
click at [170, 142] on select "Please Select Ground Shipping (+$14.96) 3 Day Shipping Service (+$16.15) 2 Day …" at bounding box center [216, 147] width 92 height 10
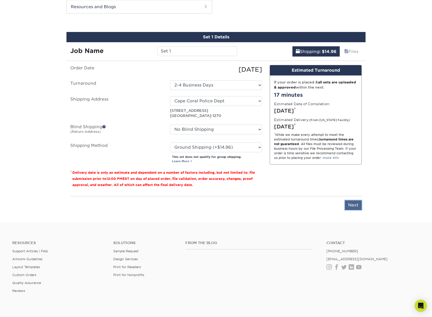
click at [356, 206] on input "Next" at bounding box center [353, 205] width 17 height 10
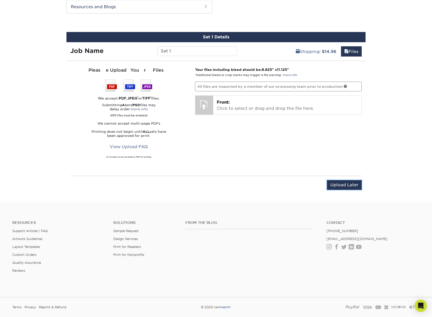
click at [340, 180] on input "Upload Later" at bounding box center [344, 185] width 35 height 10
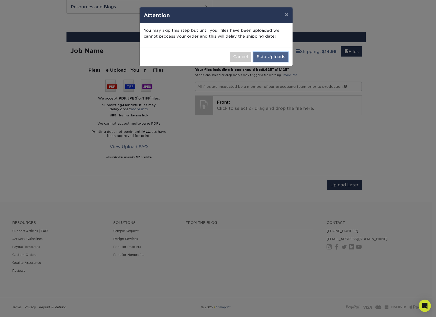
click at [268, 56] on button "Skip Uploads" at bounding box center [270, 57] width 35 height 10
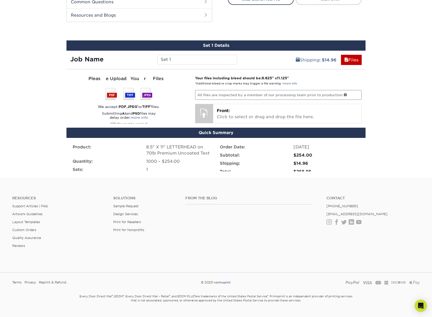
scroll to position [259, 0]
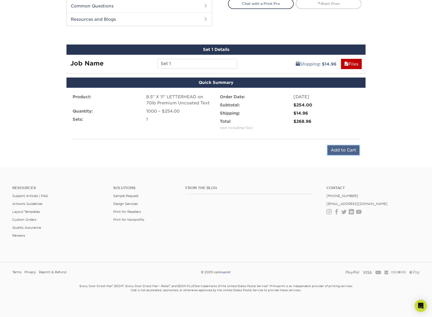
click at [346, 154] on input "Add to Cart" at bounding box center [343, 150] width 32 height 10
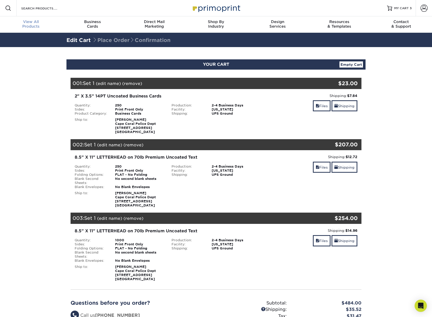
click at [30, 25] on div "View All Products" at bounding box center [31, 23] width 62 height 9
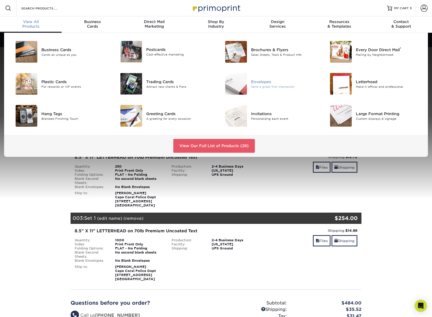
click at [263, 86] on div "Send a great first impression" at bounding box center [284, 86] width 66 height 4
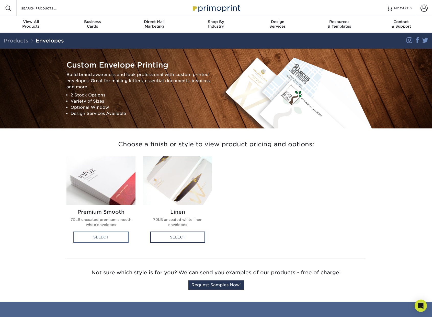
click at [102, 239] on div "Select" at bounding box center [100, 236] width 55 height 11
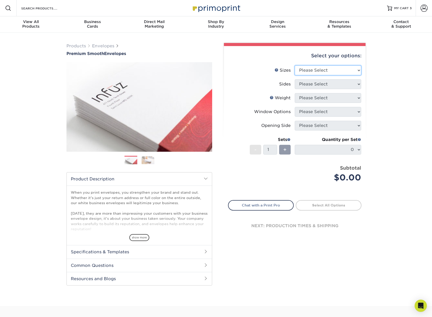
click at [331, 67] on select "Please Select 8.875" x 3.875" 4.125" x 9.5" 5.25" x 7.25" 9" x 12"" at bounding box center [328, 70] width 66 height 10
select select "4.12x9.50"
click at [295, 65] on select "Please Select 8.875" x 3.875" 4.125" x 9.5" 5.25" x 7.25" 9" x 12"" at bounding box center [328, 70] width 66 height 10
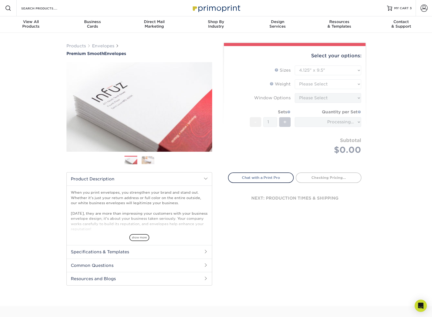
click at [357, 83] on form "Sizes Help Sizes Please Select 8.875" x 3.875" 4.125" x 9.5" 5.25" x 7.25" 9" x…" at bounding box center [294, 115] width 133 height 101
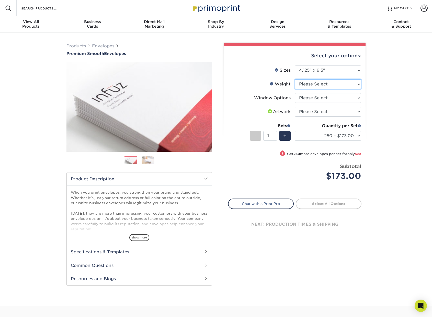
click at [355, 84] on select "Please Select 70LB" at bounding box center [328, 84] width 66 height 10
select select "70LB"
click at [295, 79] on select "Please Select 70LB" at bounding box center [328, 84] width 66 height 10
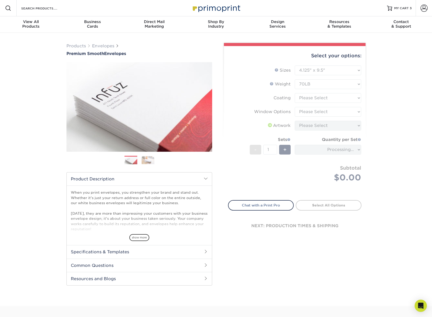
click at [335, 99] on form "Sizes Help Sizes Please Select 8.875" x 3.875" 4.125" x 9.5" 5.25" x 7.25" 9" x…" at bounding box center [294, 129] width 133 height 129
click at [359, 99] on form "Sizes Help Sizes Please Select 8.875" x 3.875" 4.125" x 9.5" 5.25" x 7.25" 9" x…" at bounding box center [294, 129] width 133 height 129
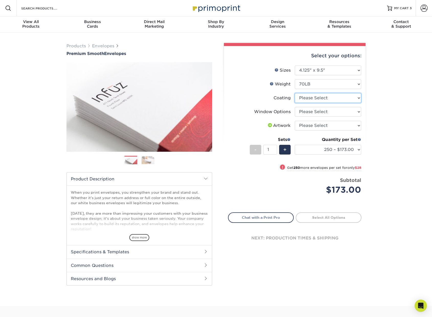
click at [358, 99] on select at bounding box center [328, 98] width 66 height 10
select select "3e7618de-abca-4bda-9f97-8b9129e913d8"
click at [295, 93] on select at bounding box center [328, 98] width 66 height 10
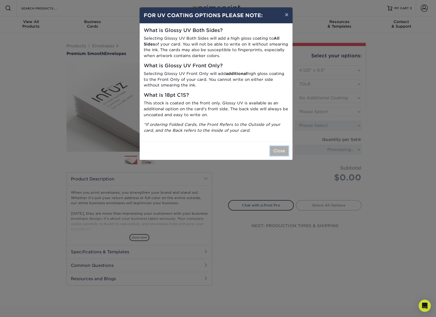
click at [278, 152] on button "Close" at bounding box center [279, 151] width 18 height 10
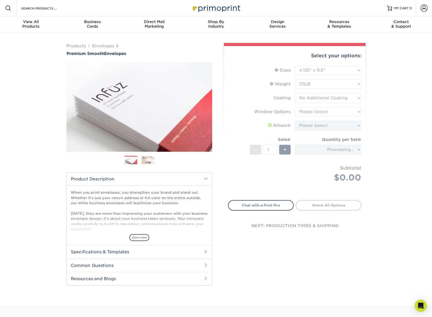
click at [339, 117] on form "Sizes Help Sizes Please Select 8.875" x 3.875" 4.125" x 9.5" 5.25" x 7.25" 9" x…" at bounding box center [294, 129] width 133 height 129
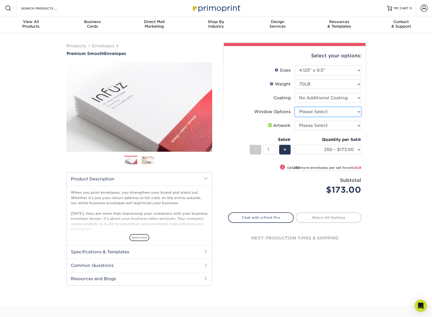
click at [343, 111] on select "Please Select No Window Window (Left Side)" at bounding box center [328, 112] width 66 height 10
select select "1f9e9f9f-4237-4243-ba79-49052844f6e6"
click at [295, 107] on select "Please Select No Window Window (Left Side)" at bounding box center [328, 112] width 66 height 10
click at [337, 124] on select "Please Select I will upload files I need a design - $50" at bounding box center [328, 126] width 66 height 10
select select "upload"
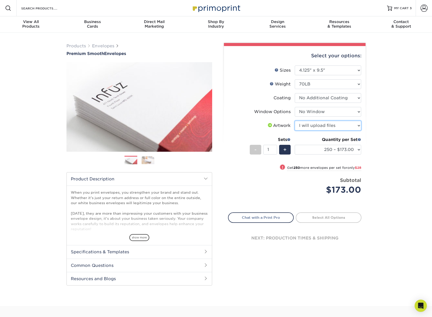
click at [295, 121] on select "Please Select I will upload files I need a design - $50" at bounding box center [328, 126] width 66 height 10
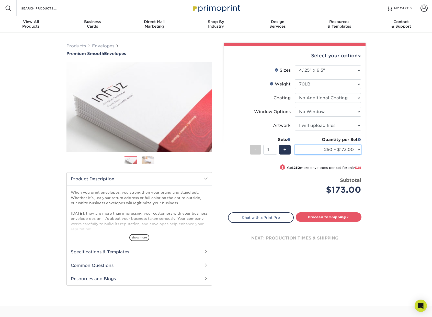
click at [324, 149] on select "250 – $173.00 500 – $201.00 1000 – $251.00 2500 – $388.00 5000 – $566.00 10000 …" at bounding box center [328, 150] width 66 height 10
select select "500 – $201.00"
click at [295, 145] on select "250 – $173.00 500 – $201.00 1000 – $251.00 2500 – $388.00 5000 – $566.00 10000 …" at bounding box center [328, 150] width 66 height 10
click at [334, 216] on link "Proceed to Shipping" at bounding box center [329, 216] width 66 height 9
type input "Set 1"
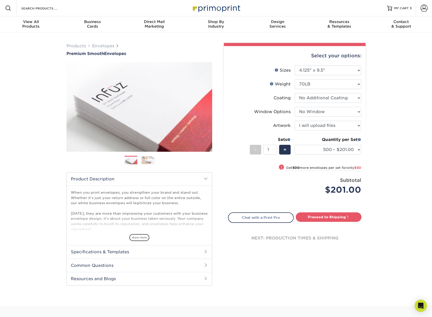
select select "4cc0b264-8e5e-46e8-b1e4-b43ac7dd20da"
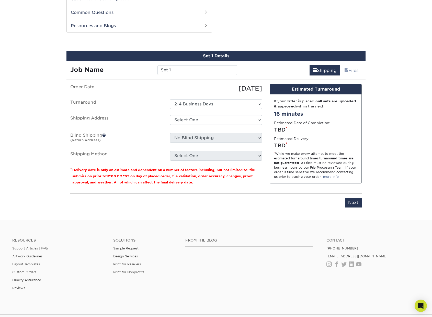
scroll to position [260, 0]
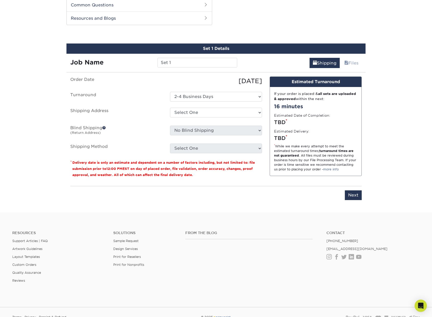
click at [204, 137] on div "No Blind Shipping Cape Coral Police Dept + Add New Address" at bounding box center [216, 131] width 100 height 12
click at [231, 95] on select "Select One 2-4 Business Days" at bounding box center [216, 97] width 92 height 10
click at [232, 97] on select "Select One 2-4 Business Days" at bounding box center [216, 97] width 92 height 10
click at [226, 110] on select "Select One Cape Coral Police Dept + Add New Address - Login" at bounding box center [216, 113] width 92 height 10
select select "286795"
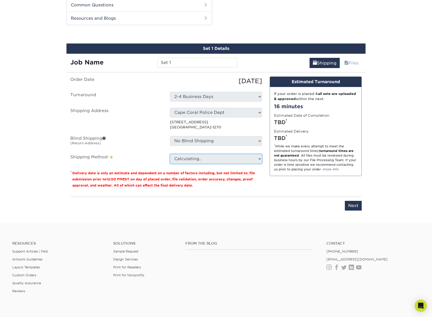
click at [206, 158] on select "Calculating.." at bounding box center [216, 159] width 92 height 10
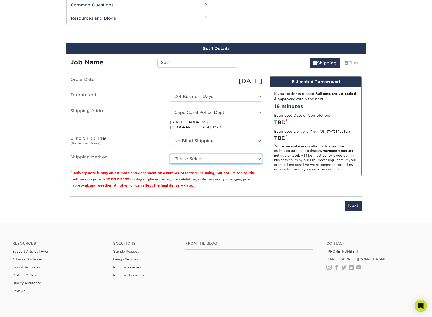
select select "03"
click at [170, 154] on select "Please Select Ground Shipping (+$17.33) 3 Day Shipping Service (+$21.10) 2 Day …" at bounding box center [216, 159] width 92 height 10
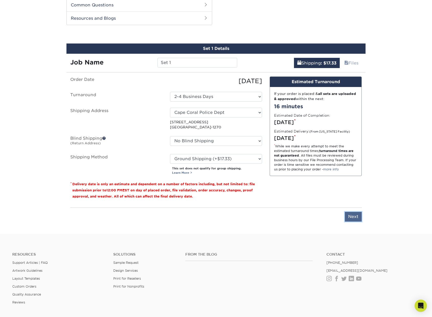
click at [353, 218] on input "Next" at bounding box center [353, 217] width 17 height 10
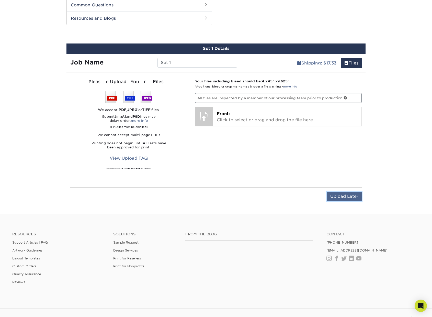
click at [348, 194] on input "Upload Later" at bounding box center [344, 196] width 35 height 10
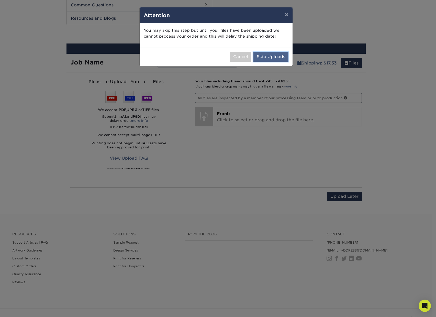
click at [269, 53] on button "Skip Uploads" at bounding box center [270, 57] width 35 height 10
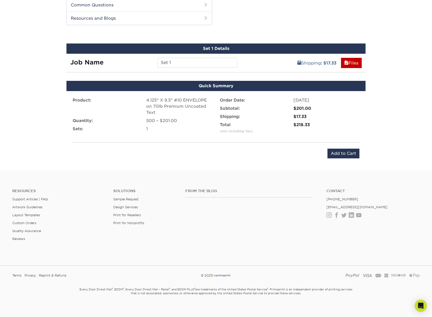
scroll to position [259, 0]
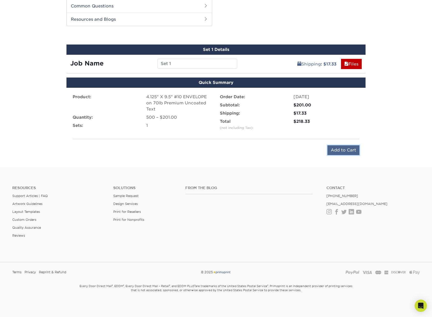
click at [346, 151] on input "Add to Cart" at bounding box center [343, 150] width 32 height 10
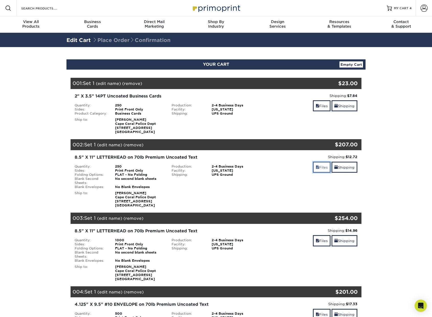
click at [316, 163] on link "Files" at bounding box center [322, 167] width 18 height 11
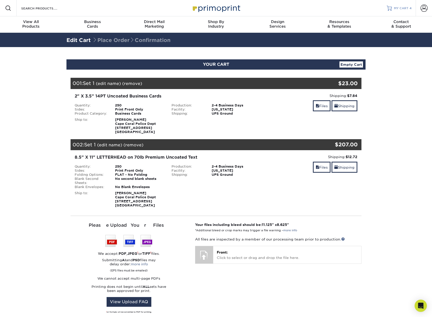
click at [407, 8] on span "MY CART" at bounding box center [401, 8] width 15 height 4
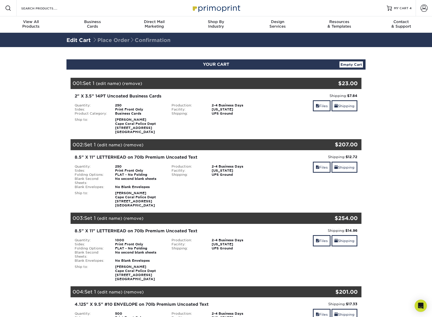
click at [344, 64] on link "Empty Cart" at bounding box center [351, 64] width 24 height 6
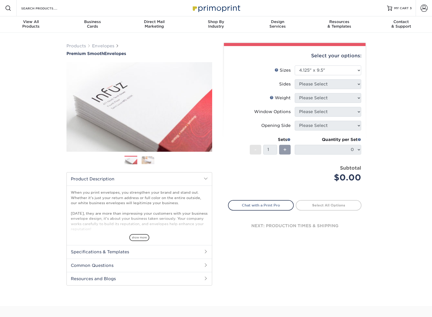
select select "4.12x9.50"
